Goal: Navigation & Orientation: Understand site structure

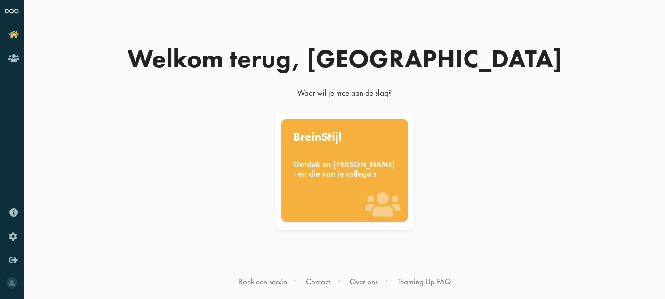
click at [334, 173] on div "Ontdek en [PERSON_NAME] - en die van je collega's" at bounding box center [345, 169] width 103 height 18
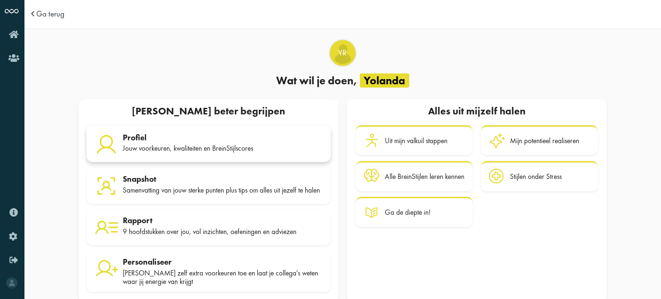
click at [145, 145] on div "Jouw voorkeuren, kwaliteiten en BreinStijlscores" at bounding box center [223, 148] width 200 height 8
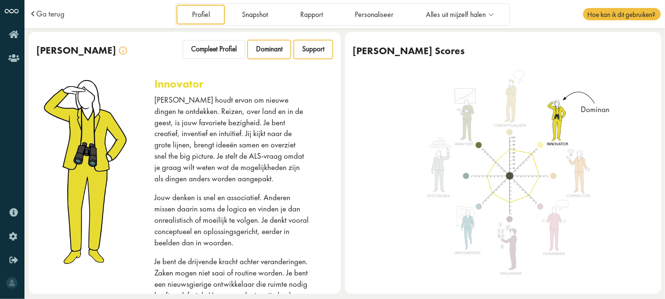
click at [312, 49] on span "Support" at bounding box center [313, 49] width 22 height 9
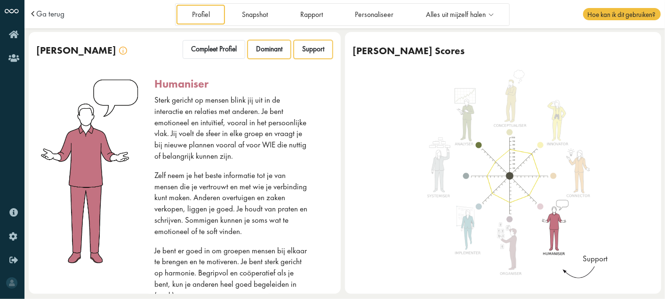
click at [277, 52] on span "Dominant" at bounding box center [269, 49] width 26 height 9
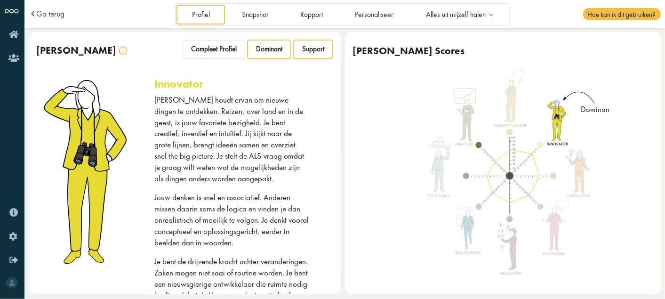
click at [314, 52] on span "Support" at bounding box center [313, 49] width 22 height 9
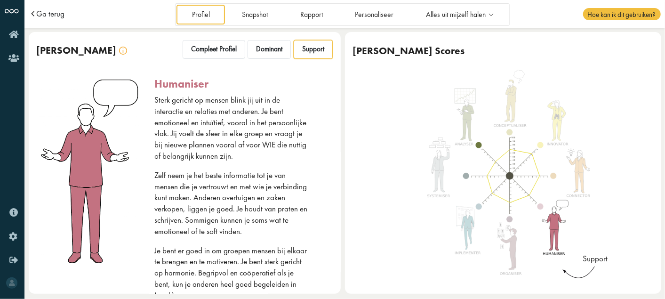
click at [39, 11] on span "Ga terug" at bounding box center [50, 14] width 28 height 8
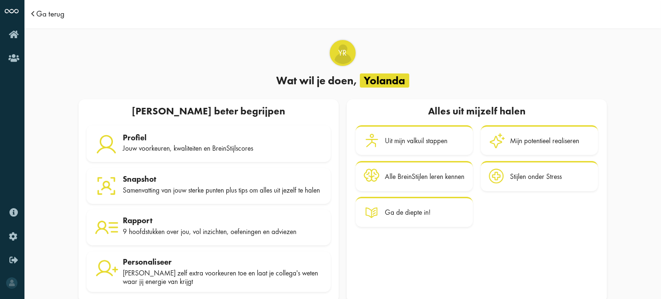
click at [39, 11] on span "Ga terug" at bounding box center [50, 14] width 28 height 8
